Goal: Obtain resource: Download file/media

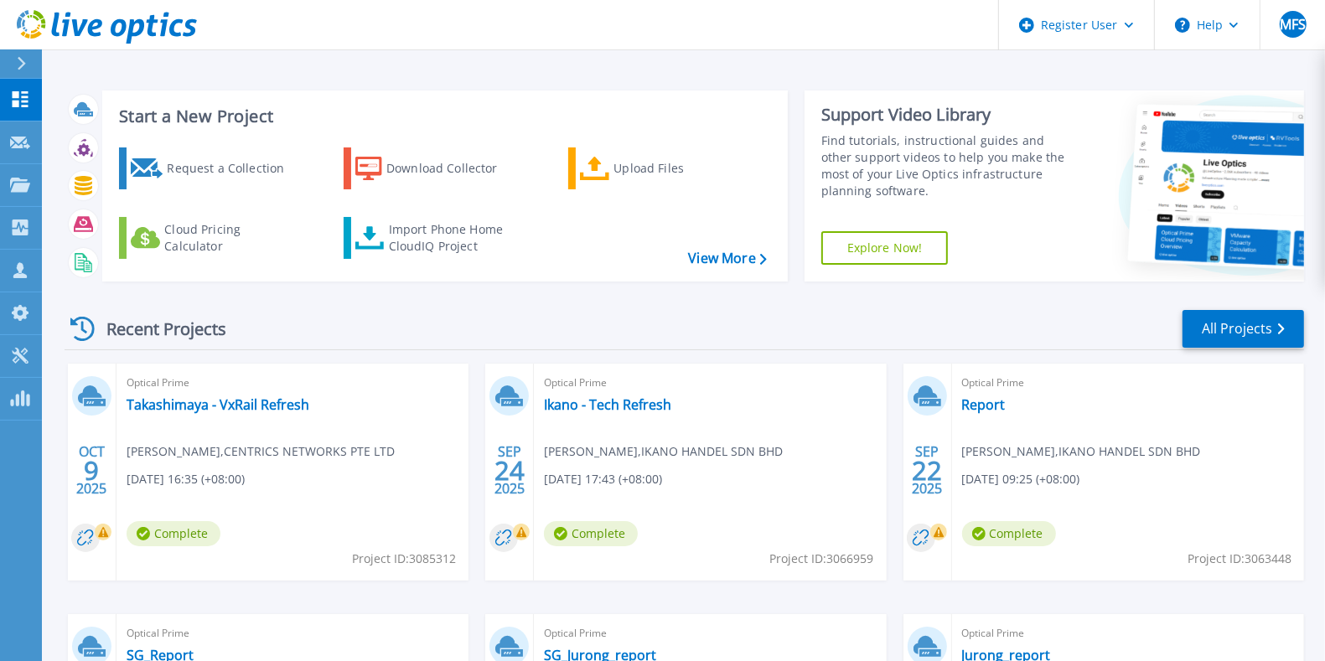
drag, startPoint x: 410, startPoint y: 559, endPoint x: 458, endPoint y: 561, distance: 47.8
click at [458, 561] on div "Optical Prime Takashimaya - VxRail Refresh [PERSON_NAME] , CENTRICS NETWORKS PT…" at bounding box center [293, 472] width 352 height 217
click at [449, 556] on span "Project ID: 3085312" at bounding box center [404, 559] width 104 height 18
click at [239, 403] on link "Takashimaya - VxRail Refresh" at bounding box center [218, 405] width 183 height 17
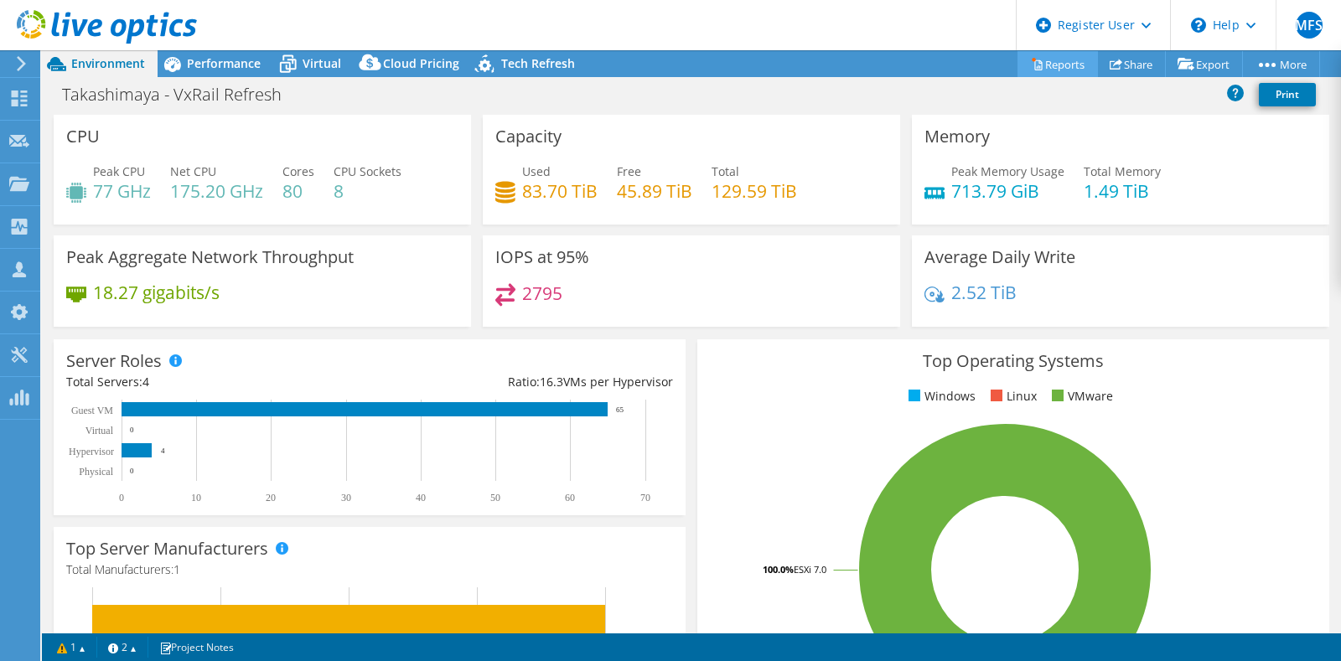
click at [1061, 71] on link "Reports" at bounding box center [1058, 64] width 80 height 26
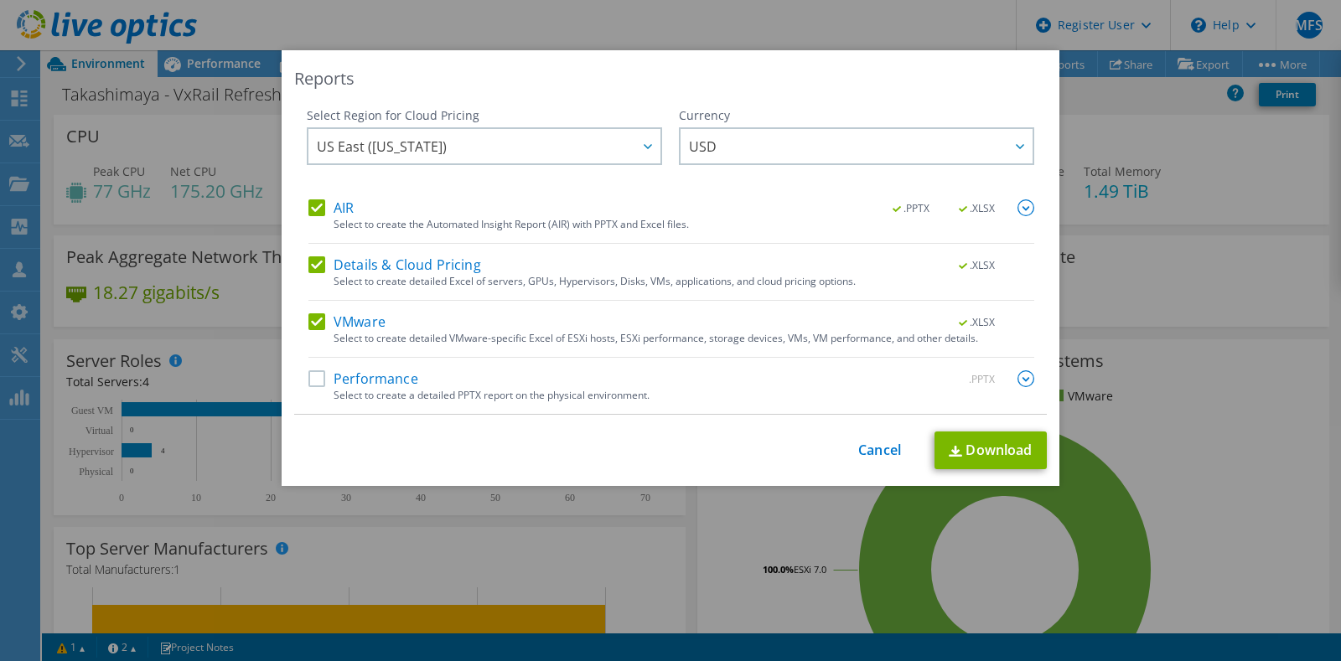
click at [319, 377] on label "Performance" at bounding box center [364, 379] width 110 height 17
click at [0, 0] on input "Performance" at bounding box center [0, 0] width 0 height 0
click at [960, 441] on link "Download" at bounding box center [991, 451] width 112 height 38
click at [1141, 150] on div "Reports Select Region for Cloud Pricing Asia Pacific ([GEOGRAPHIC_DATA]) [GEOGR…" at bounding box center [670, 330] width 1341 height 561
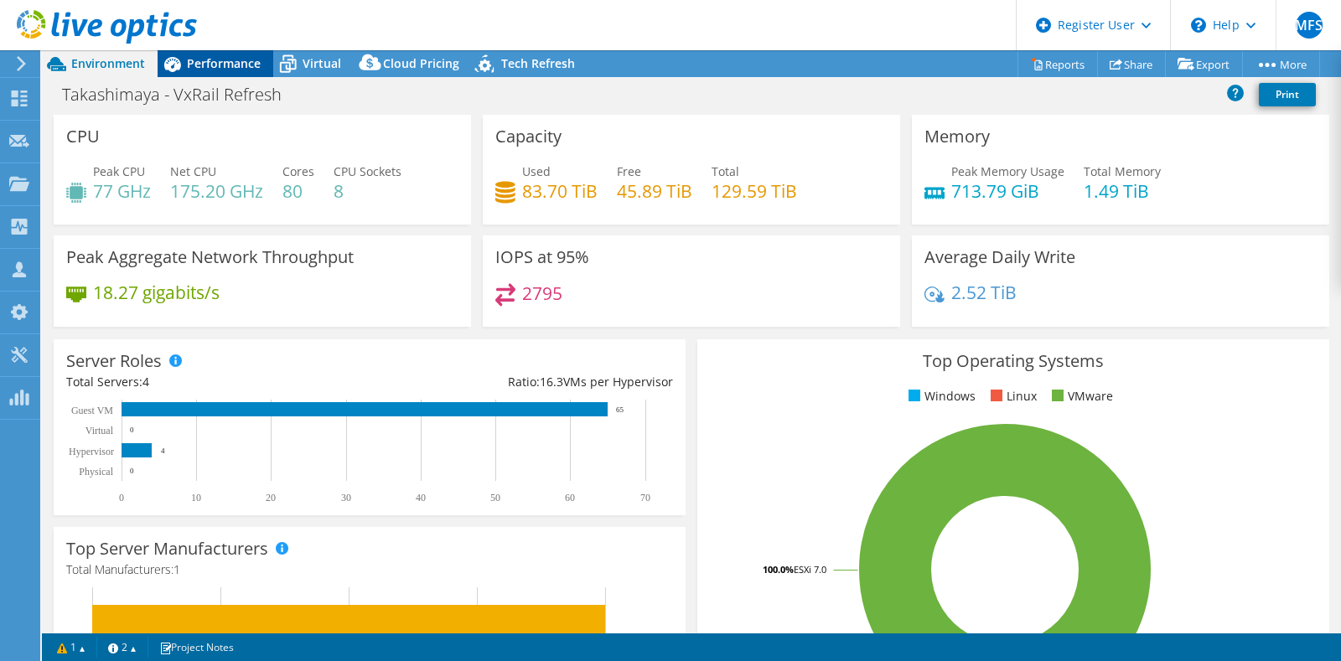
click at [210, 57] on span "Performance" at bounding box center [224, 63] width 74 height 16
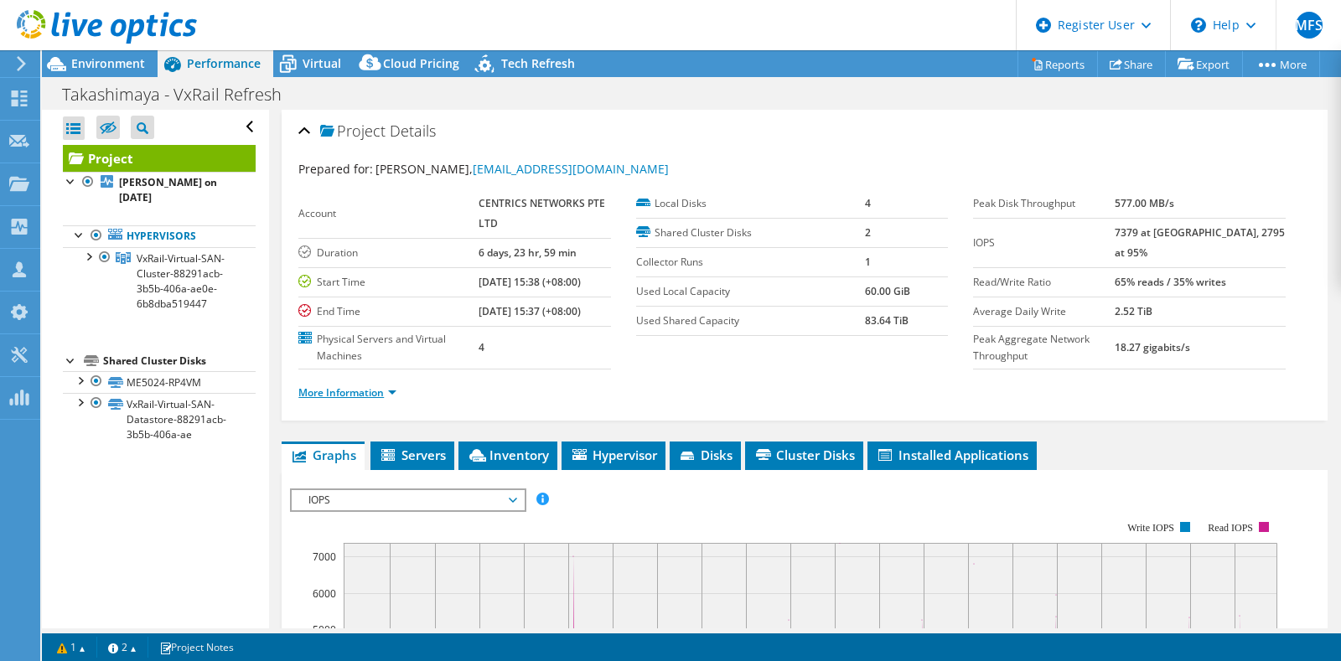
scroll to position [210, 0]
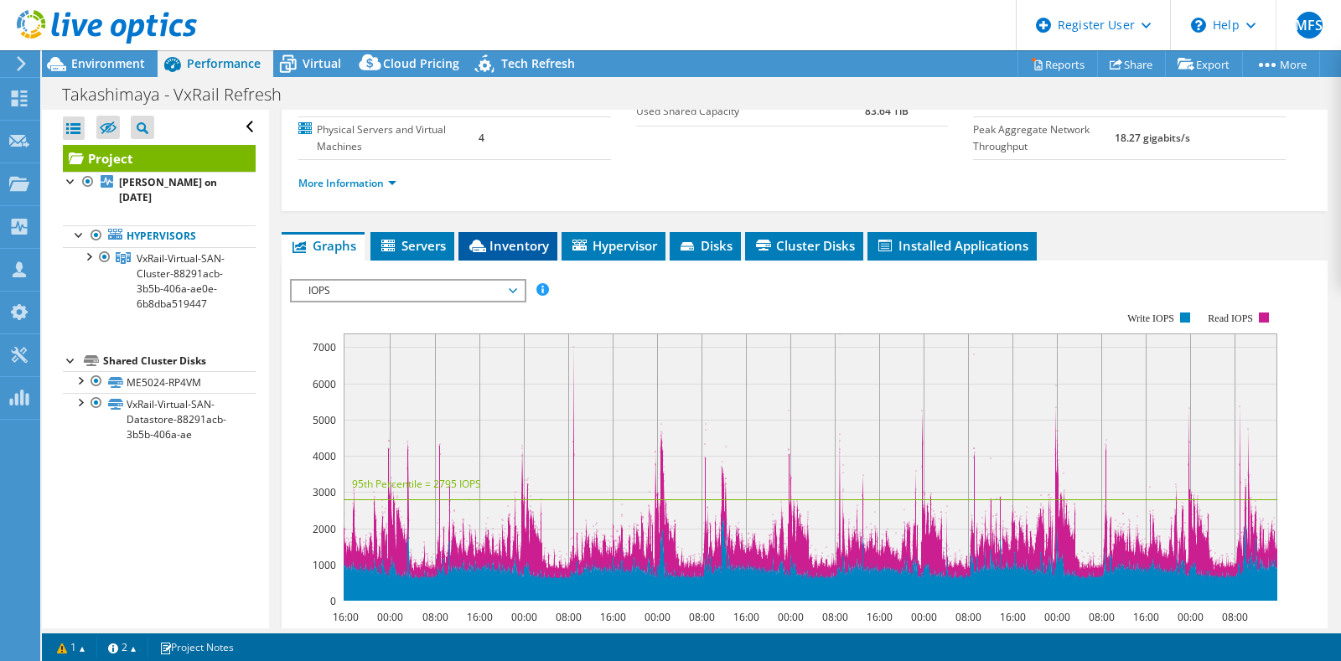
click at [492, 246] on span "Inventory" at bounding box center [508, 245] width 82 height 17
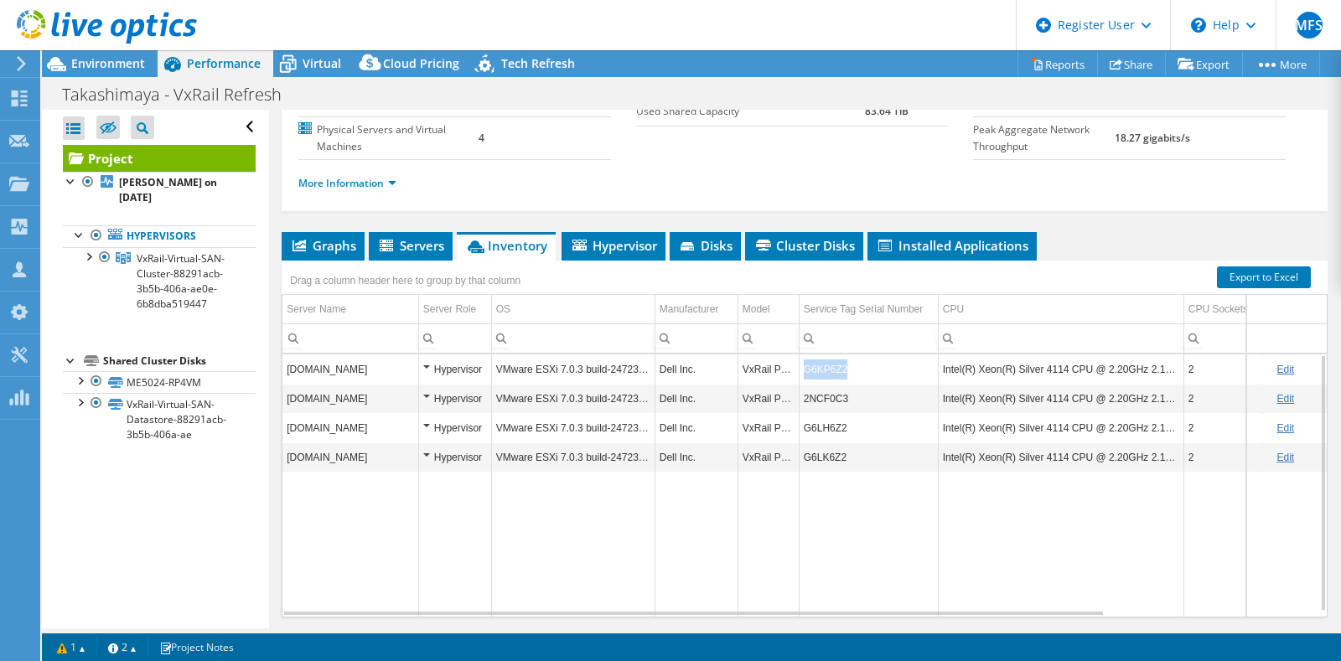
drag, startPoint x: 858, startPoint y: 367, endPoint x: 803, endPoint y: 364, distance: 54.6
click at [803, 364] on td "G6KP6Z2" at bounding box center [868, 369] width 139 height 29
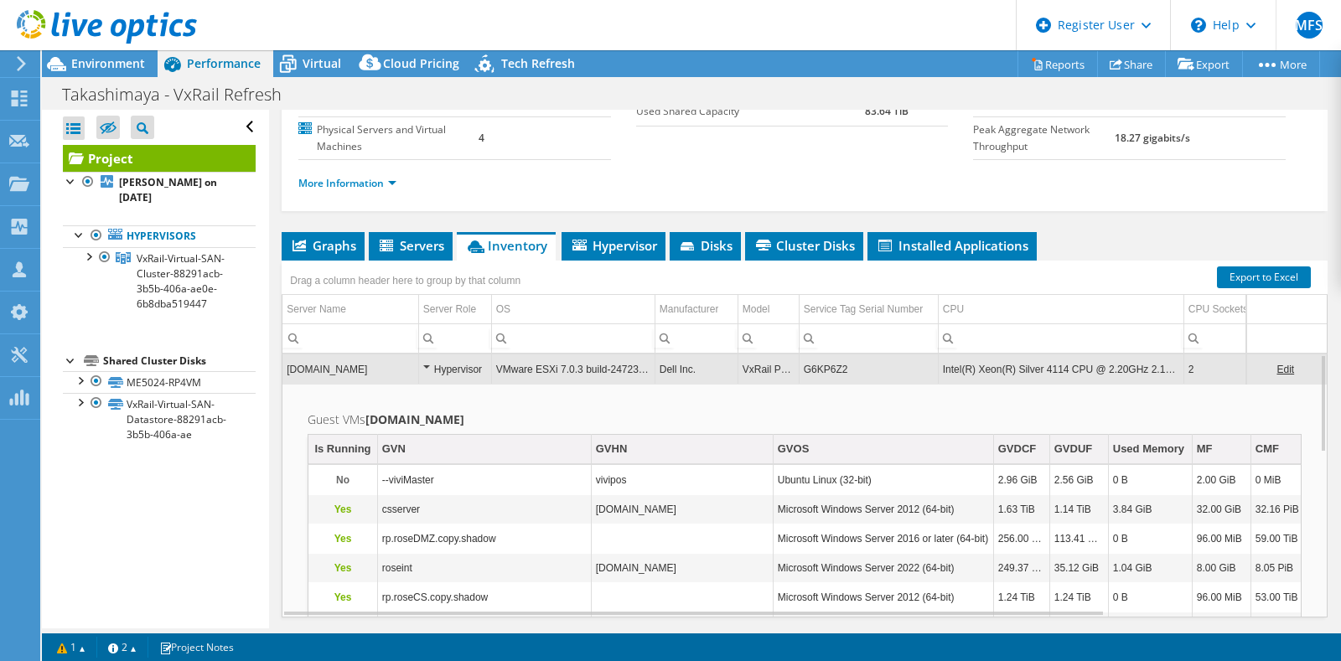
click at [826, 370] on td "G6KP6Z2" at bounding box center [868, 369] width 139 height 29
